Goal: Information Seeking & Learning: Find specific page/section

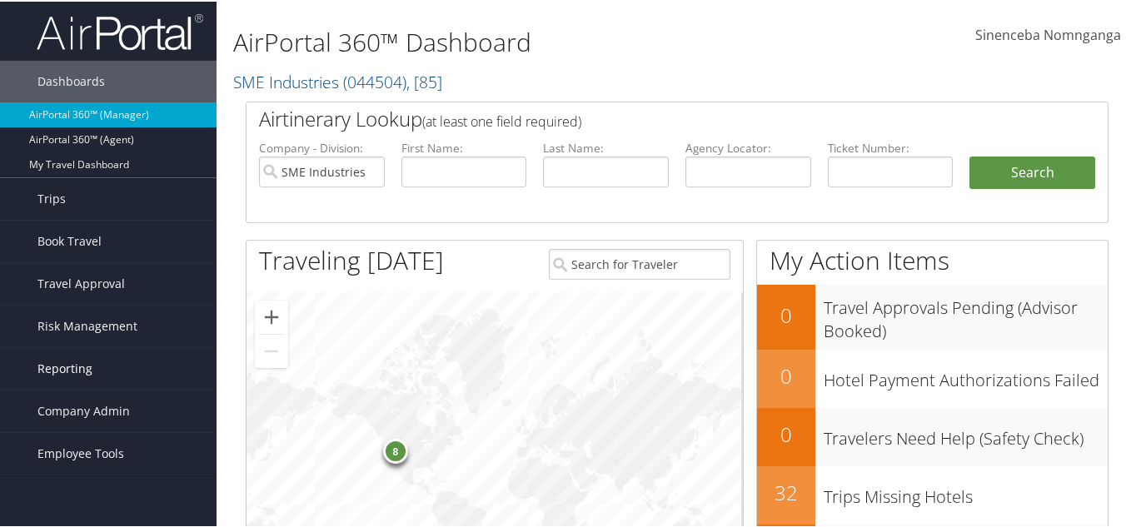
click at [75, 368] on span "Reporting" at bounding box center [64, 367] width 55 height 42
click at [58, 363] on span "Reporting" at bounding box center [64, 367] width 55 height 42
click at [73, 414] on span "Company Admin" at bounding box center [83, 410] width 92 height 42
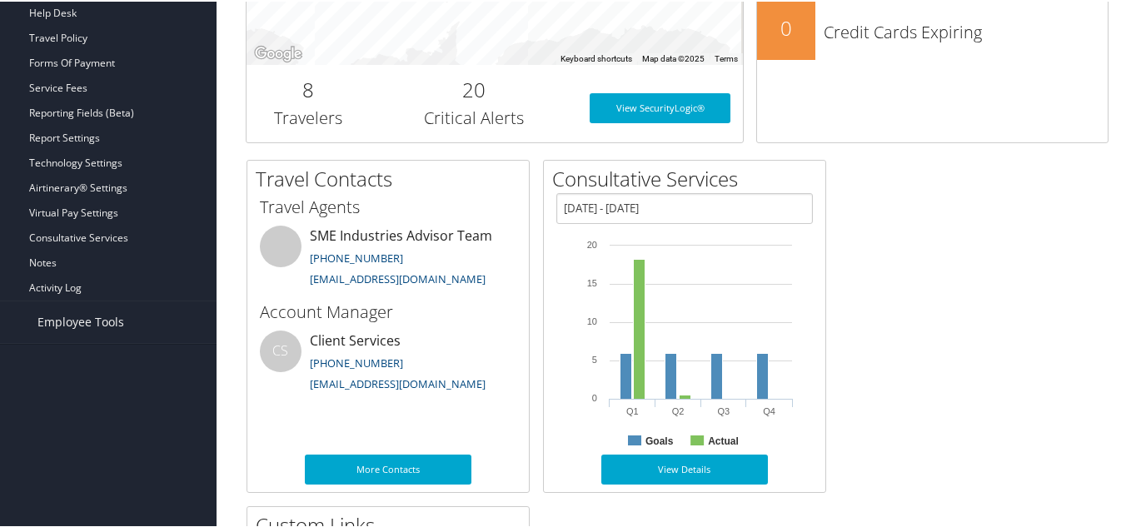
scroll to position [583, 0]
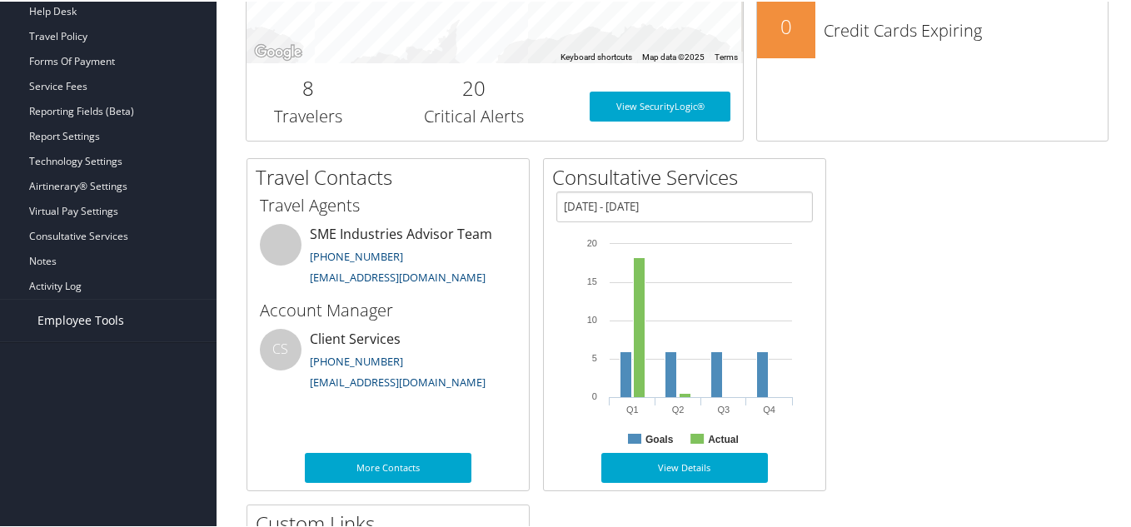
click at [72, 317] on span "Employee Tools" at bounding box center [80, 319] width 87 height 42
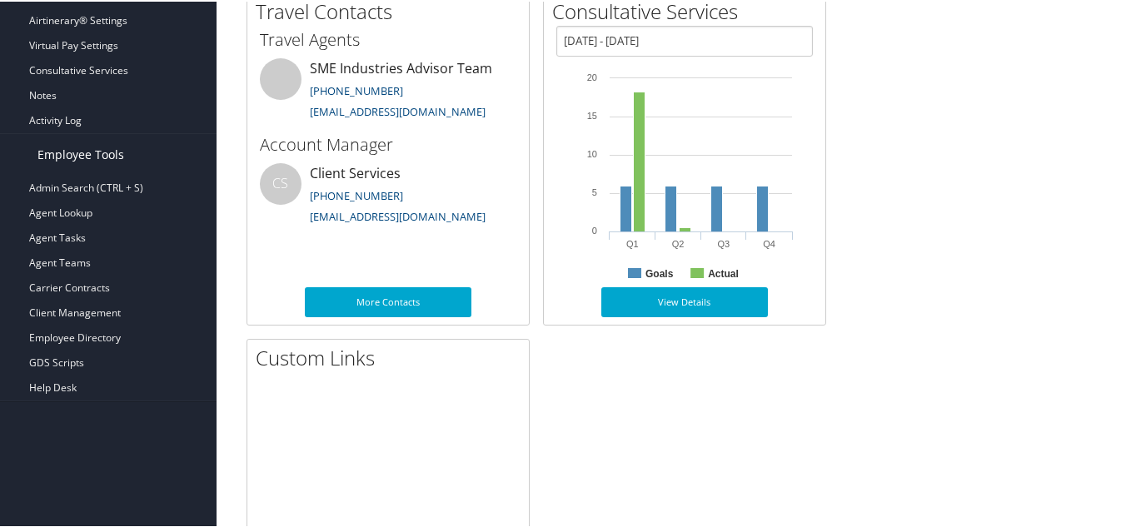
scroll to position [750, 0]
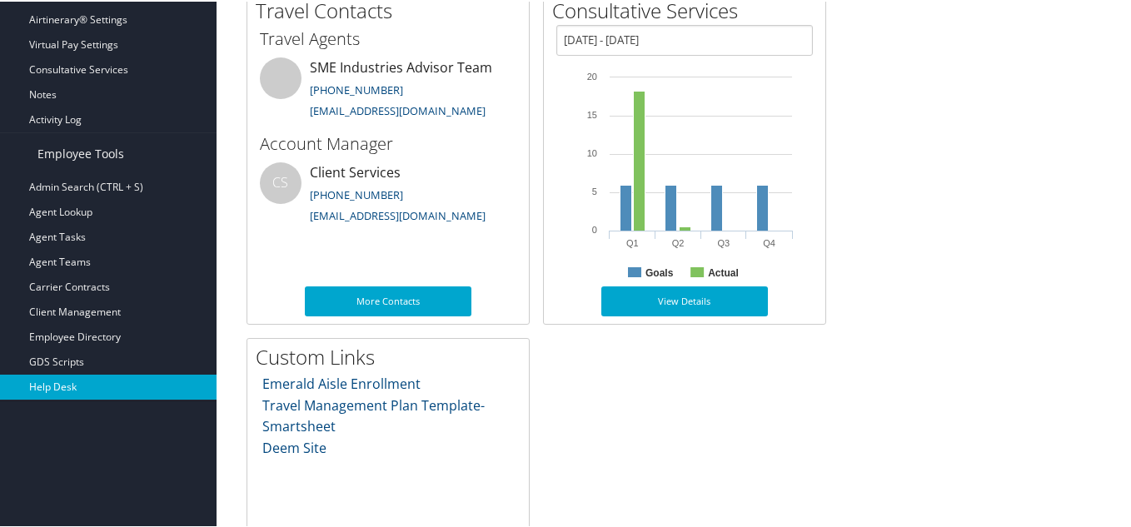
click at [56, 383] on link "Help Desk" at bounding box center [108, 385] width 217 height 25
